Goal: Task Accomplishment & Management: Manage account settings

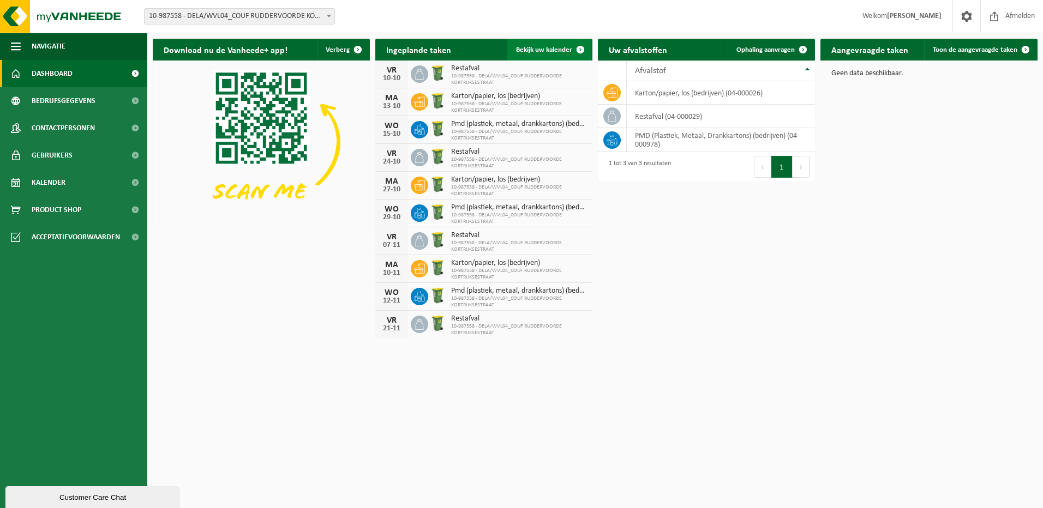
click at [577, 47] on span at bounding box center [580, 50] width 22 height 22
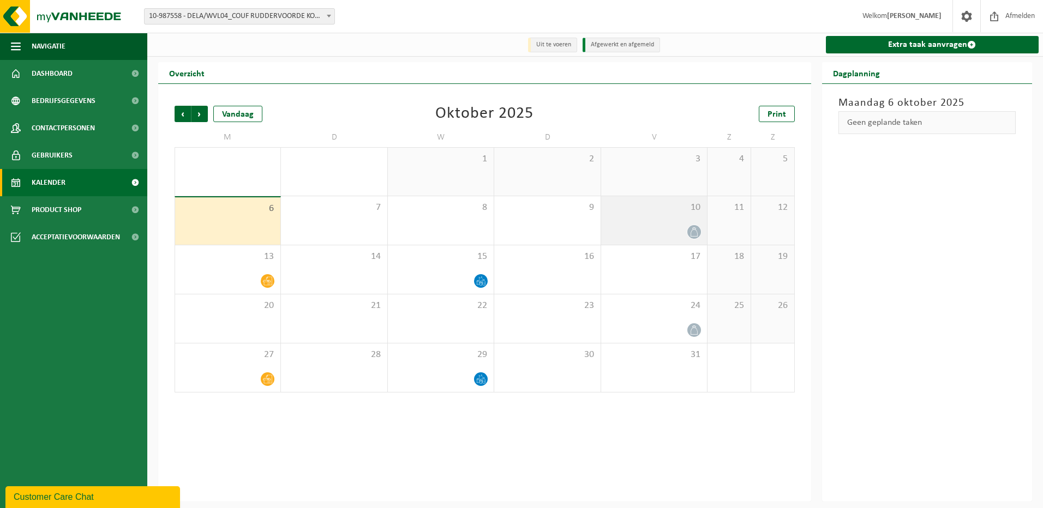
click at [691, 232] on icon at bounding box center [693, 231] width 9 height 9
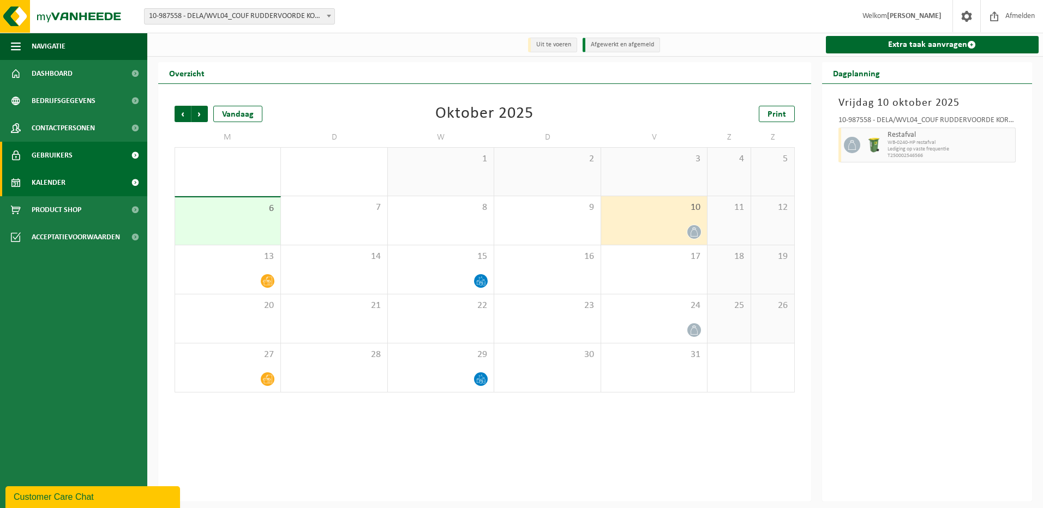
click at [81, 155] on link "Gebruikers" at bounding box center [73, 155] width 147 height 27
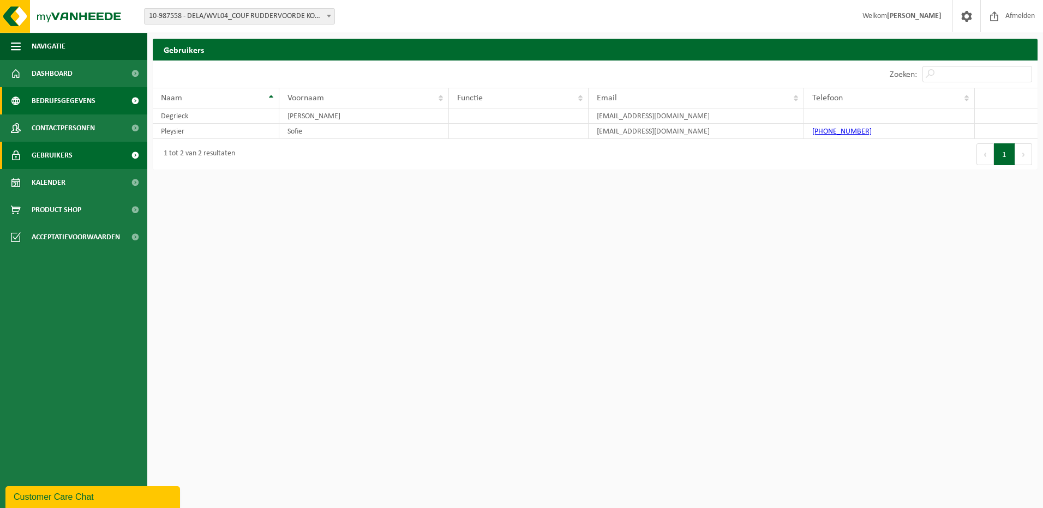
click at [85, 101] on span "Bedrijfsgegevens" at bounding box center [64, 100] width 64 height 27
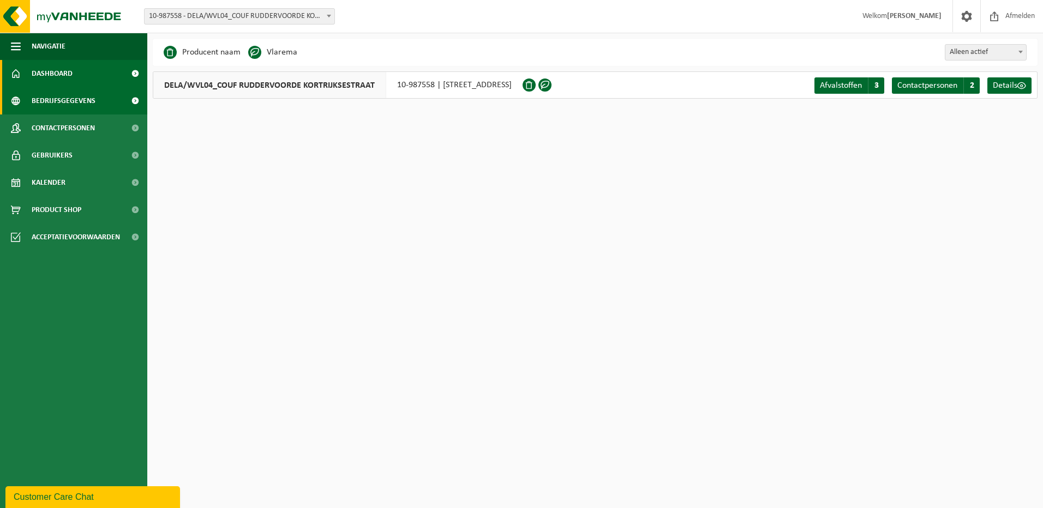
click at [76, 71] on link "Dashboard" at bounding box center [73, 73] width 147 height 27
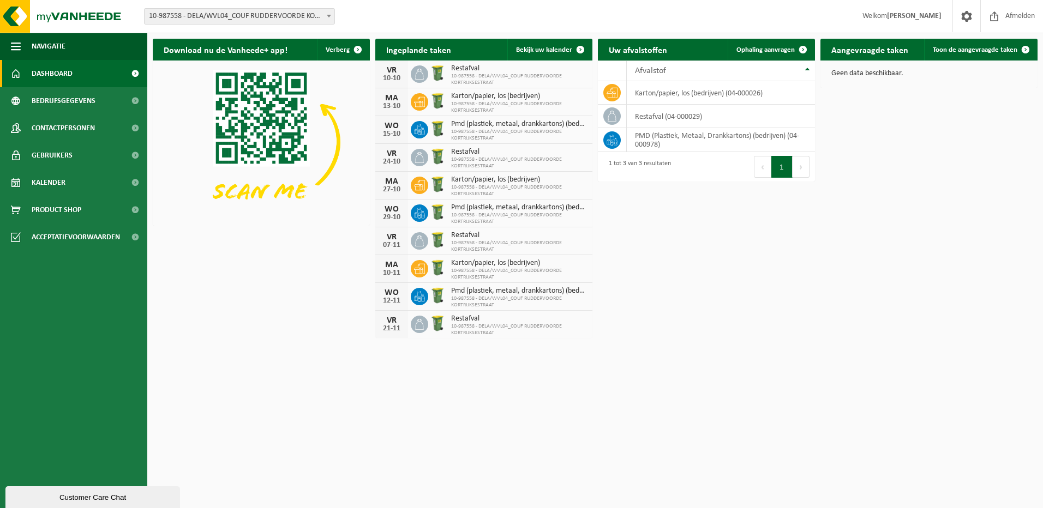
drag, startPoint x: 478, startPoint y: 75, endPoint x: 641, endPoint y: 381, distance: 347.5
click at [641, 381] on html "Vestiging: 10-987558 - DELA/WVL04_COUF RUDDERVOORDE KORTRIJKSESTRAAT - RUDDERVO…" at bounding box center [521, 254] width 1043 height 508
click at [327, 19] on span at bounding box center [328, 16] width 11 height 14
click at [962, 13] on span at bounding box center [966, 16] width 16 height 32
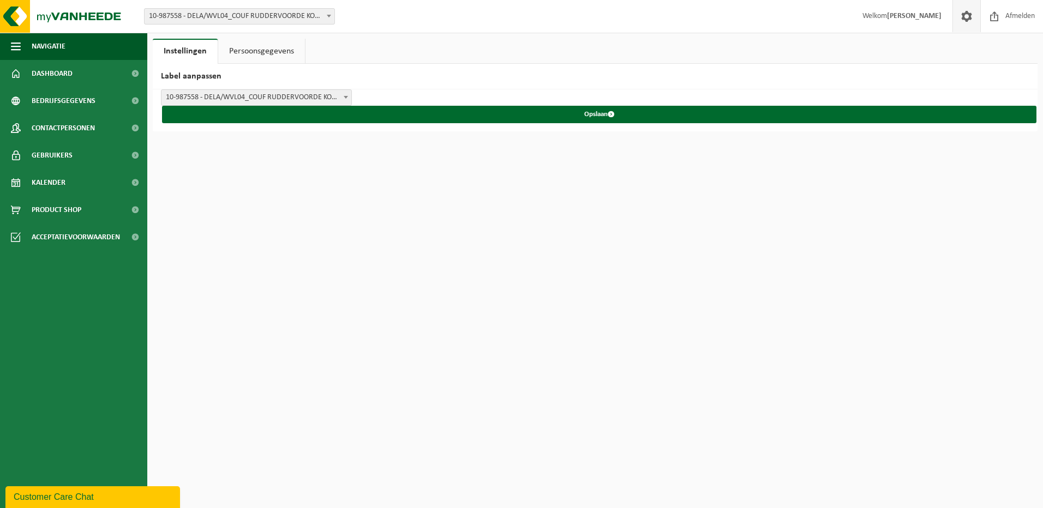
click at [250, 50] on link "Persoonsgegevens" at bounding box center [261, 51] width 87 height 25
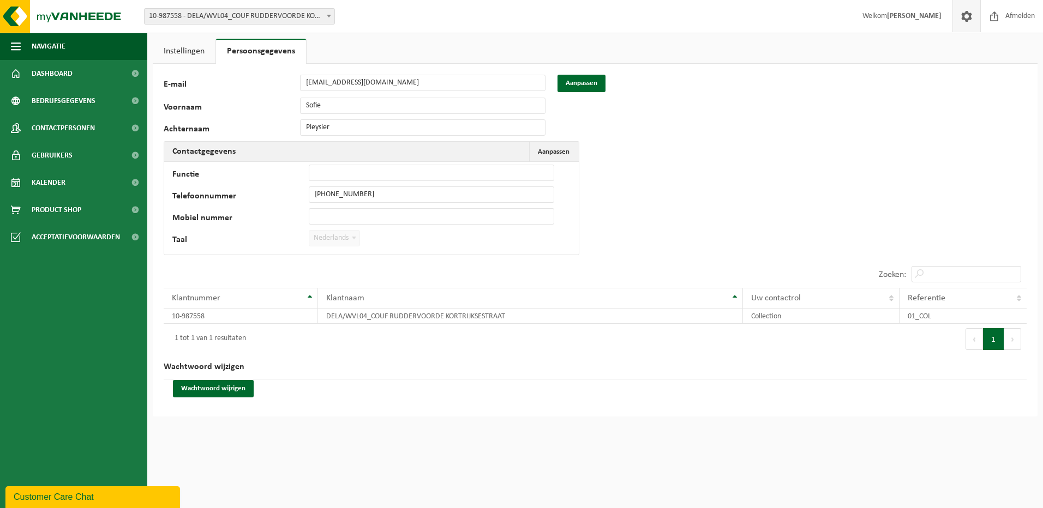
click at [185, 53] on link "Instellingen" at bounding box center [184, 51] width 63 height 25
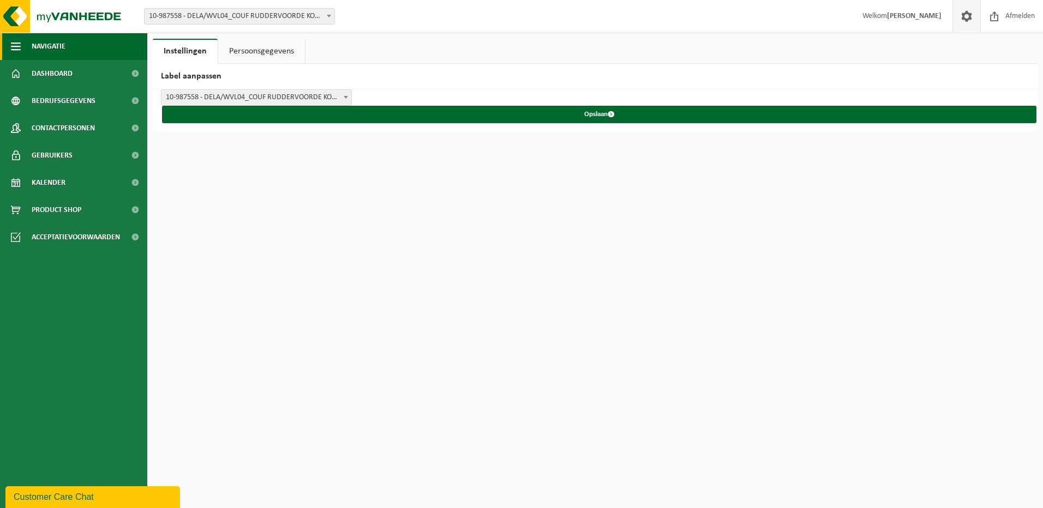
click at [11, 42] on span "button" at bounding box center [16, 46] width 10 height 27
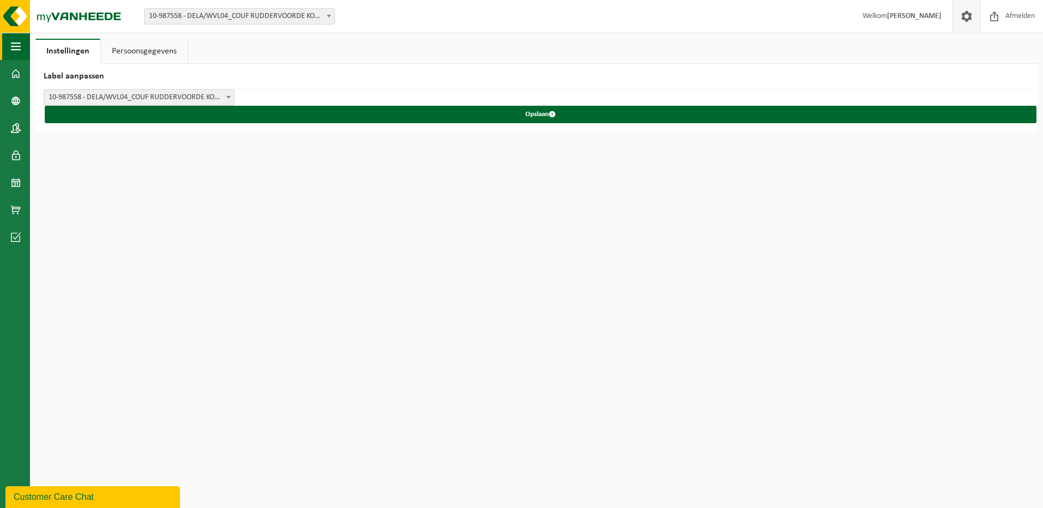
click at [11, 42] on span "button" at bounding box center [16, 46] width 10 height 27
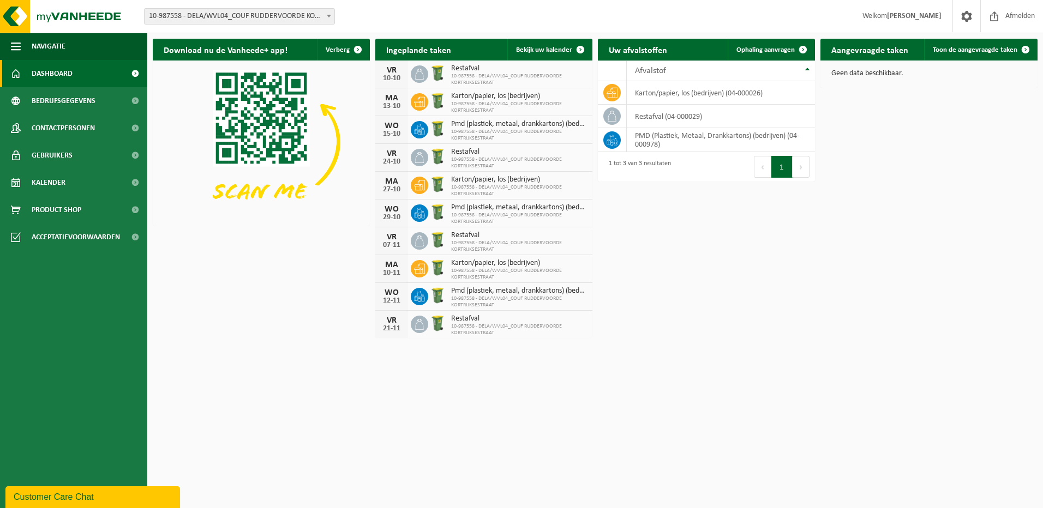
click at [499, 72] on span "Restafval" at bounding box center [519, 68] width 136 height 9
drag, startPoint x: 486, startPoint y: 76, endPoint x: 395, endPoint y: 73, distance: 90.6
click at [395, 73] on div "VR" at bounding box center [392, 70] width 22 height 9
click at [419, 72] on icon at bounding box center [419, 74] width 11 height 11
click at [436, 72] on img at bounding box center [437, 73] width 19 height 19
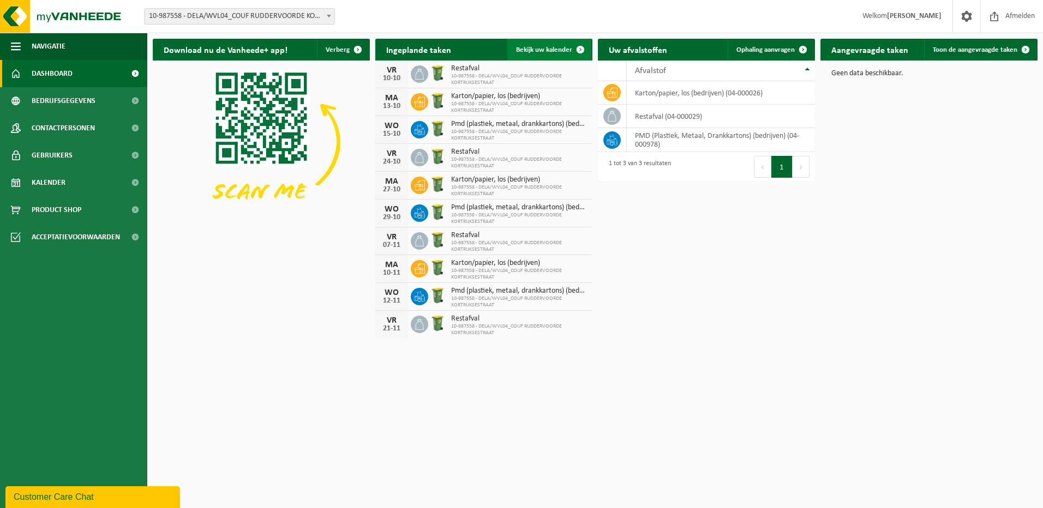
click at [580, 50] on span at bounding box center [580, 50] width 22 height 22
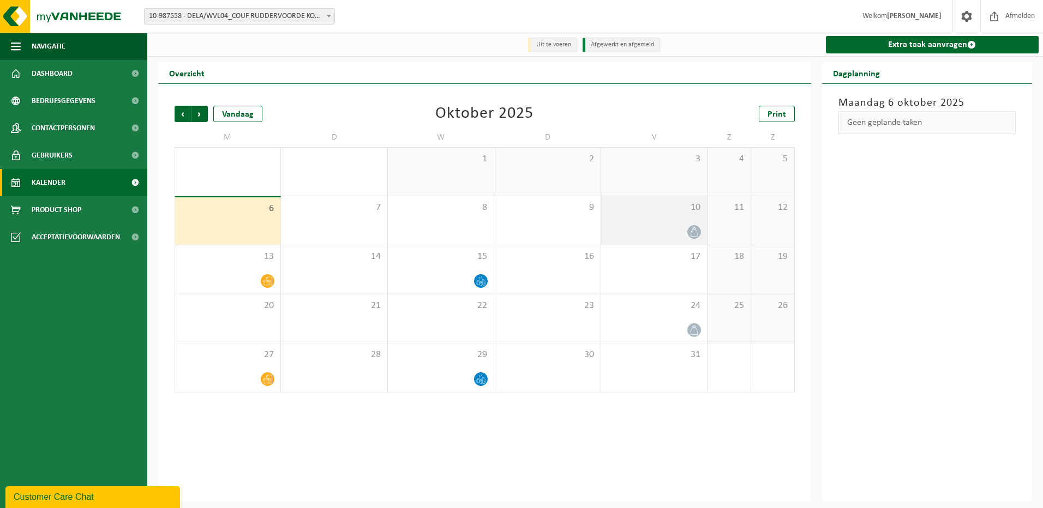
drag, startPoint x: 691, startPoint y: 229, endPoint x: 676, endPoint y: 221, distance: 16.8
click at [676, 221] on div "10" at bounding box center [654, 220] width 106 height 49
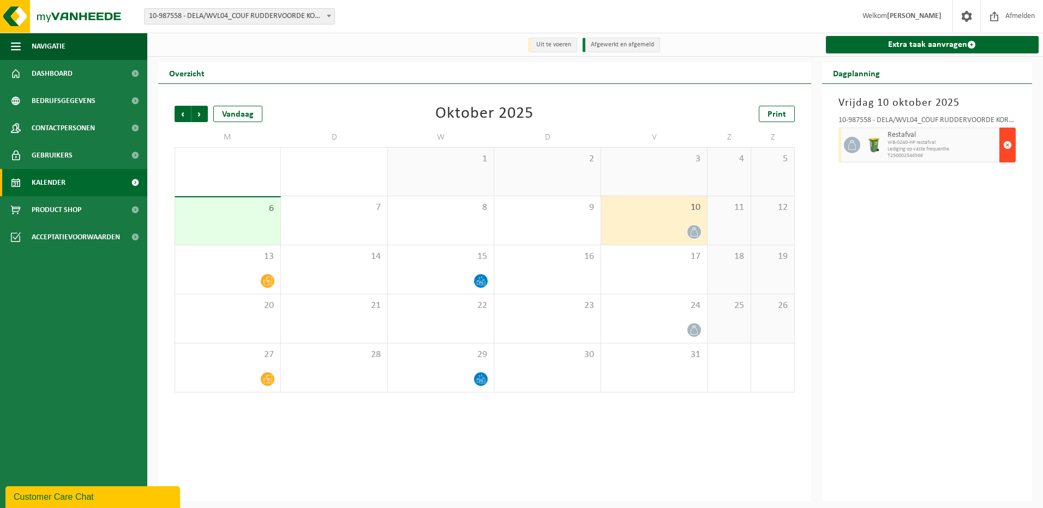
click at [1008, 145] on span "button" at bounding box center [1007, 145] width 9 height 22
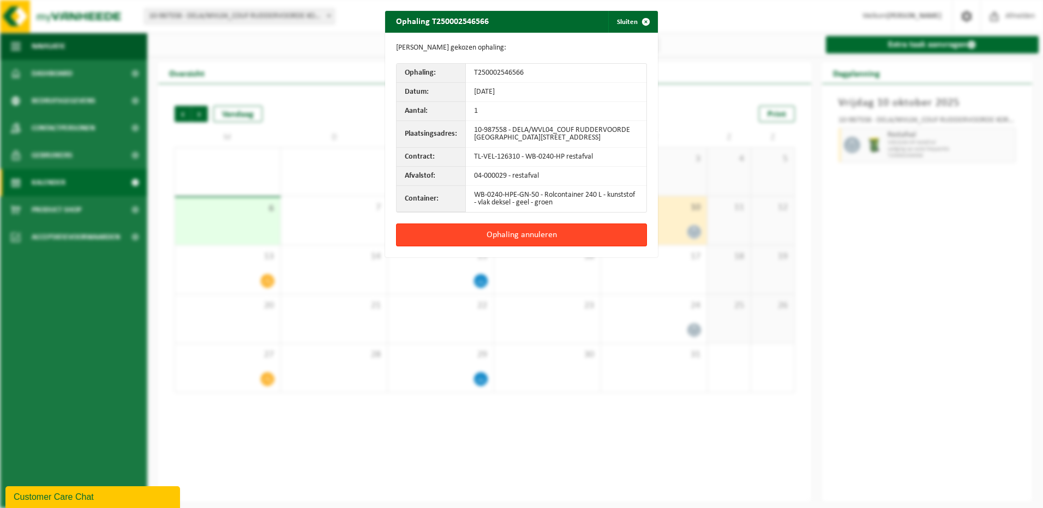
click at [564, 239] on button "Ophaling annuleren" at bounding box center [521, 235] width 251 height 23
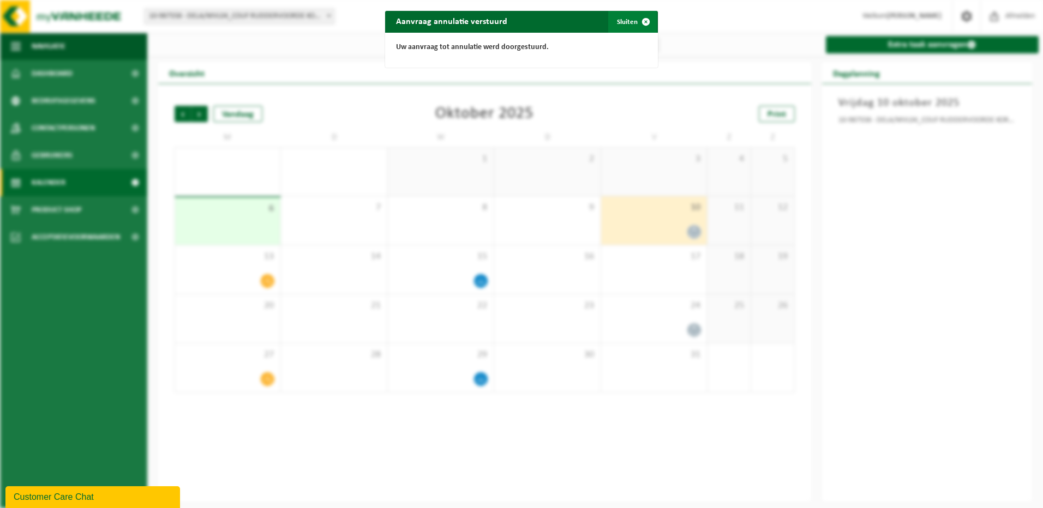
click at [643, 21] on span "button" at bounding box center [646, 22] width 22 height 22
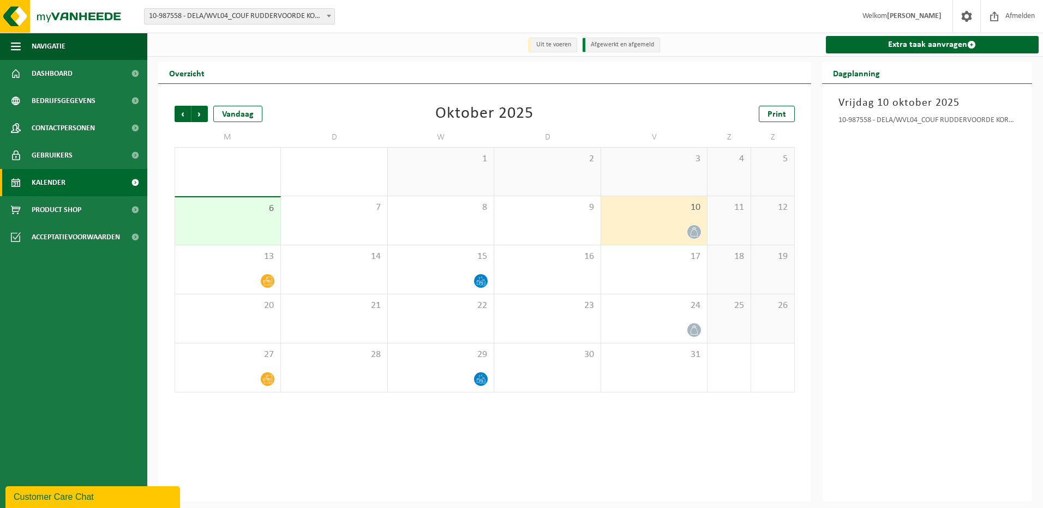
click at [661, 213] on span "10" at bounding box center [654, 208] width 95 height 12
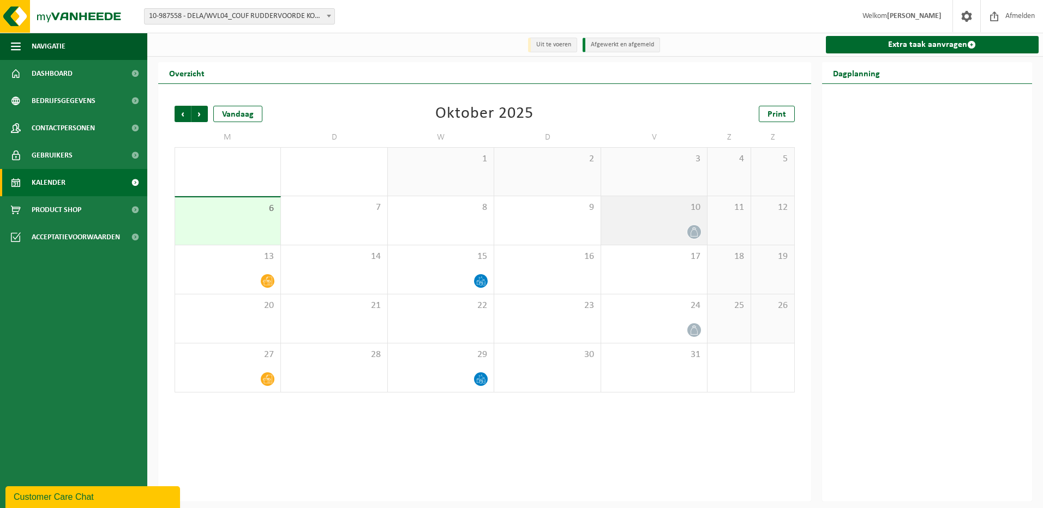
click at [664, 225] on div "10" at bounding box center [654, 220] width 106 height 49
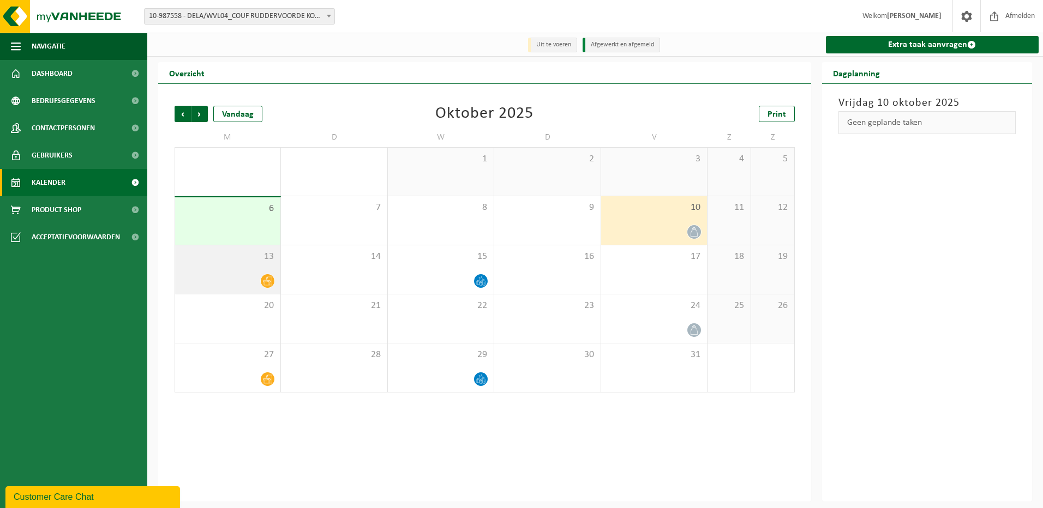
click at [262, 260] on span "13" at bounding box center [228, 257] width 94 height 12
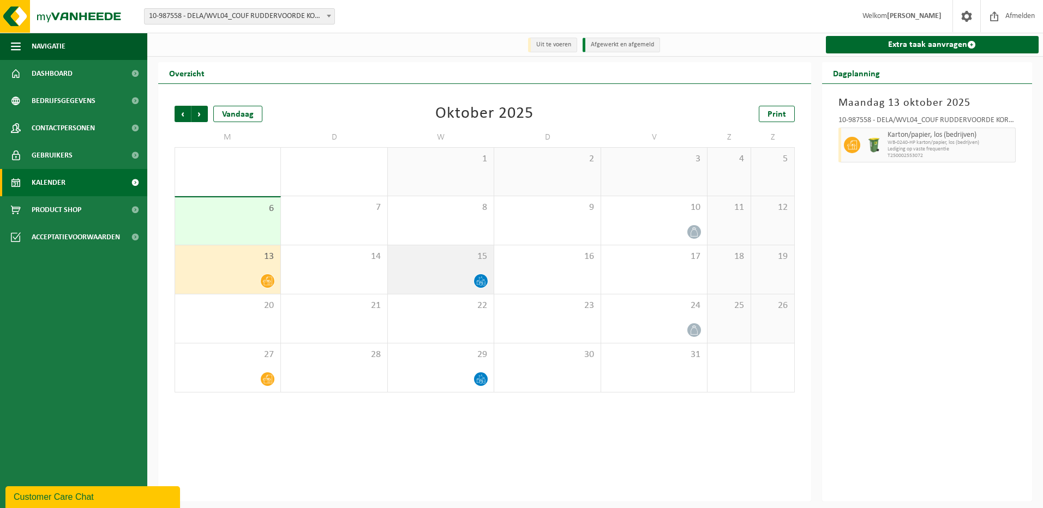
click at [441, 275] on div at bounding box center [440, 281] width 95 height 15
